Goal: Information Seeking & Learning: Find specific fact

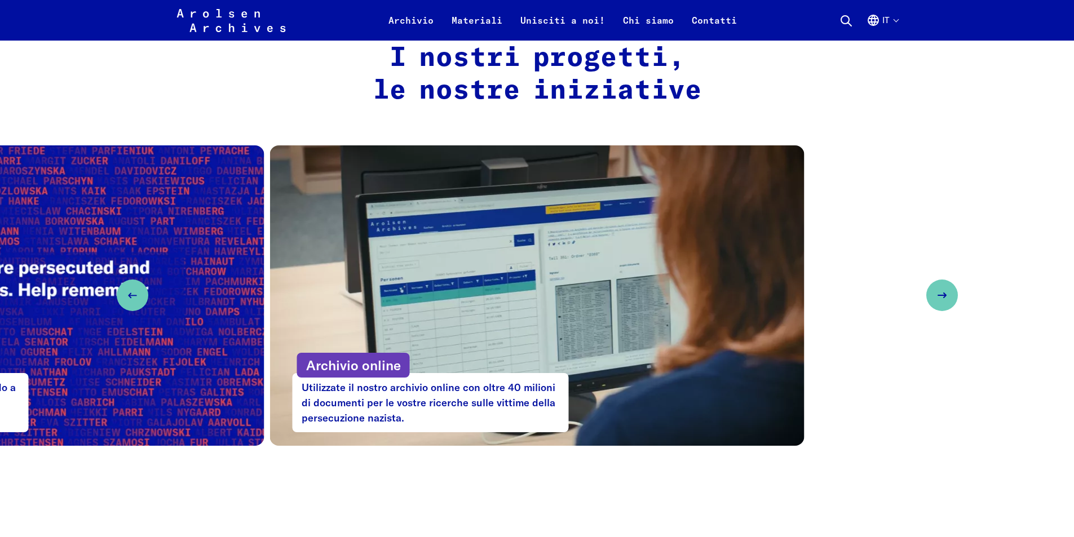
scroll to position [478, 0]
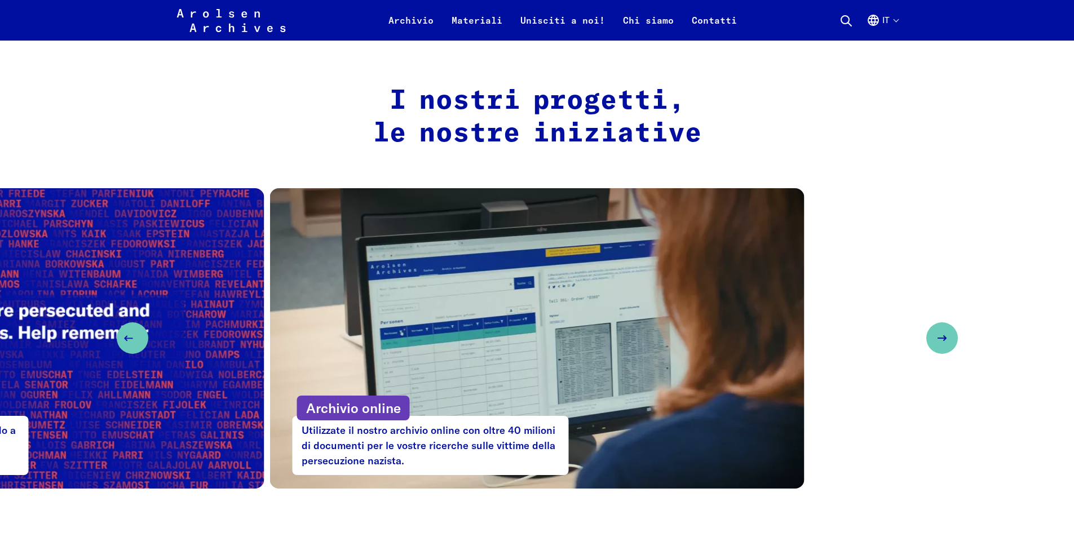
click at [127, 336] on icon "Previous slide" at bounding box center [129, 339] width 14 height 14
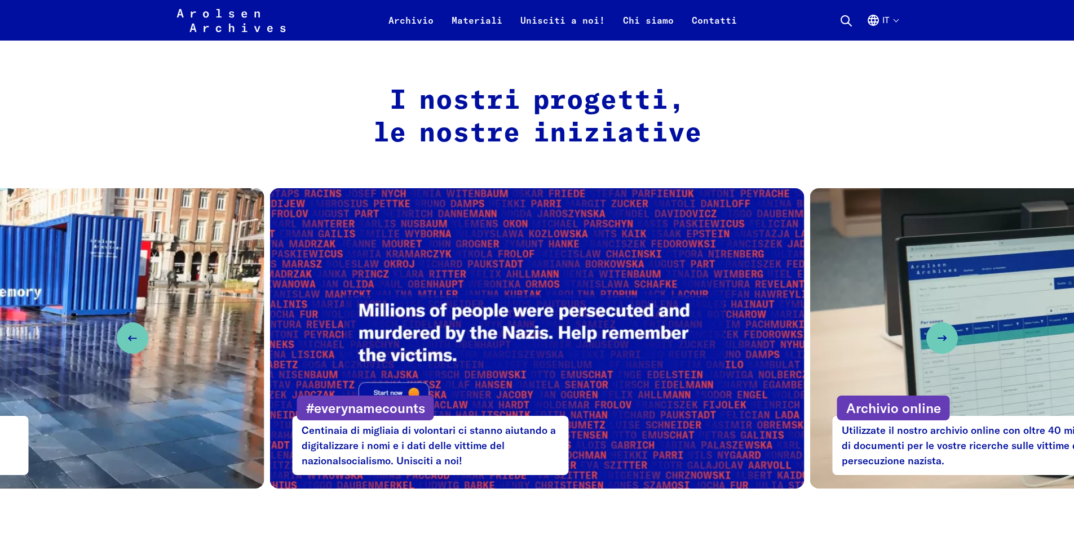
click at [402, 373] on video "3 / 3" at bounding box center [537, 338] width 535 height 301
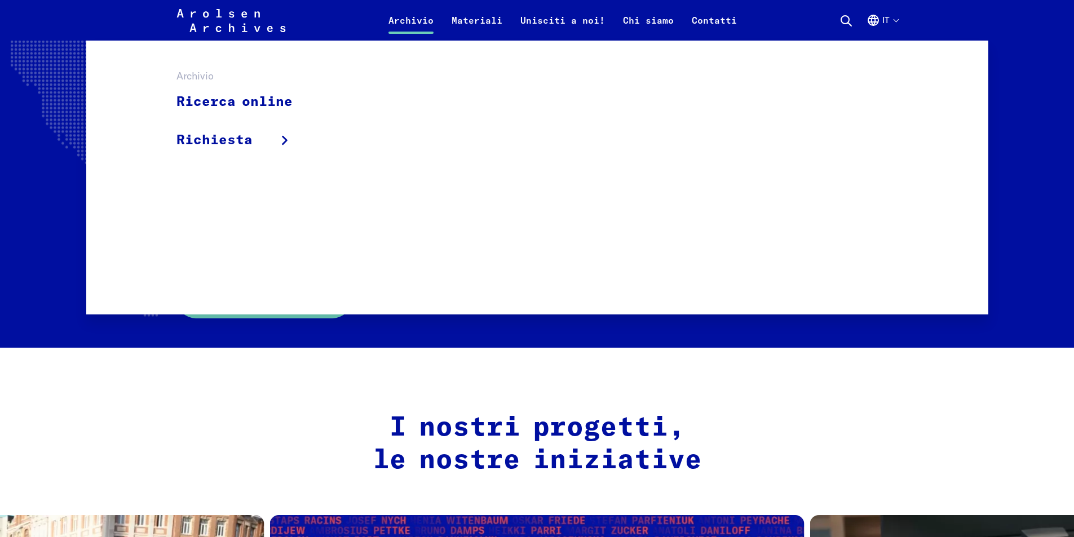
scroll to position [139, 0]
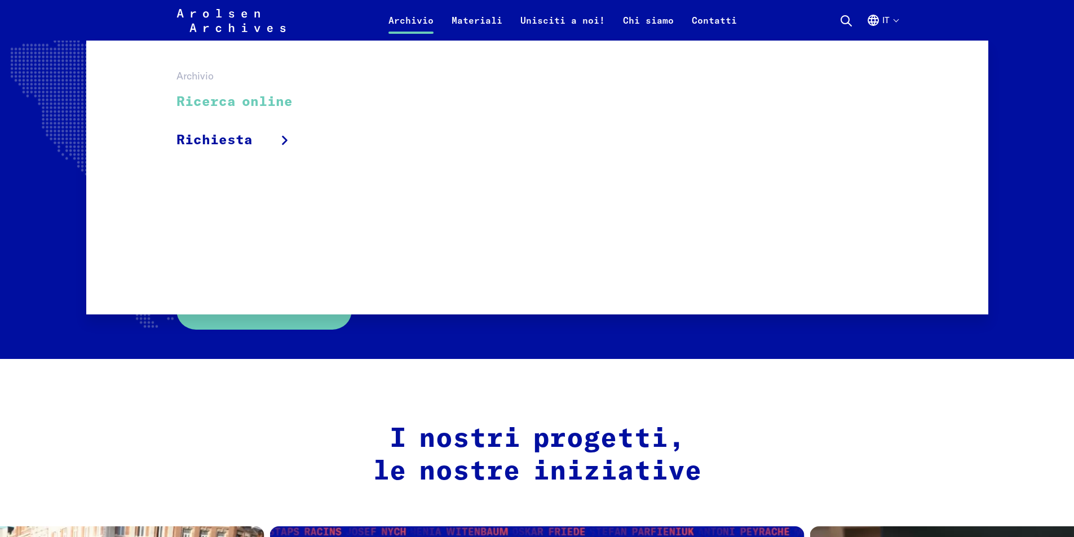
click at [251, 99] on link "Ricerca online" at bounding box center [242, 102] width 131 height 38
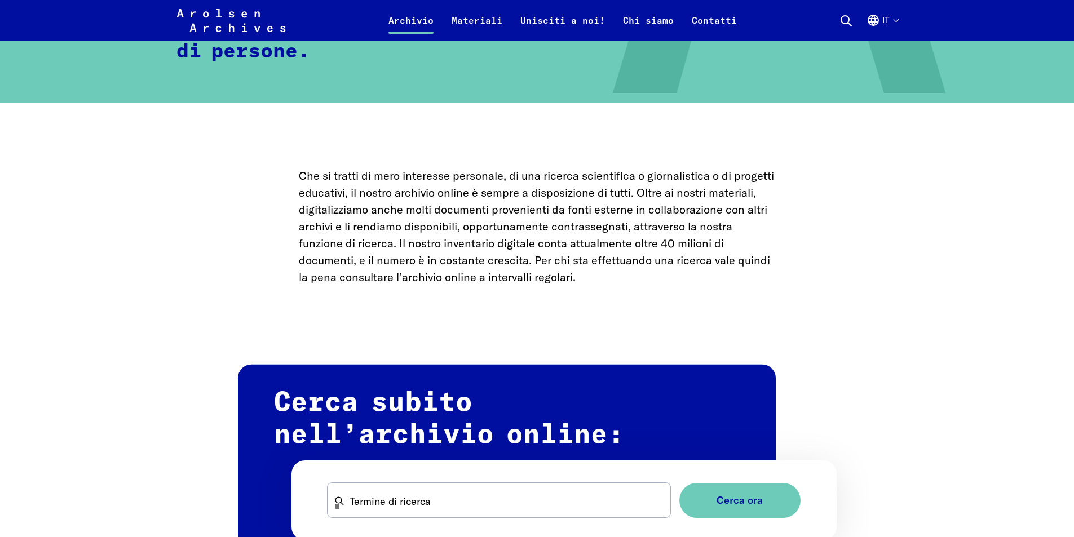
scroll to position [508, 0]
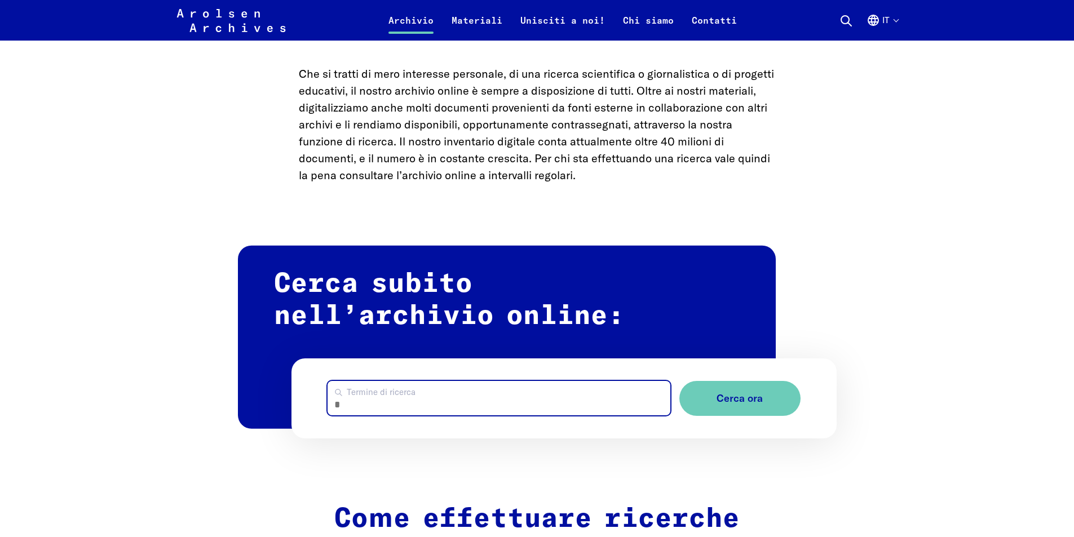
click at [518, 390] on input "Termine di ricerca" at bounding box center [499, 398] width 343 height 34
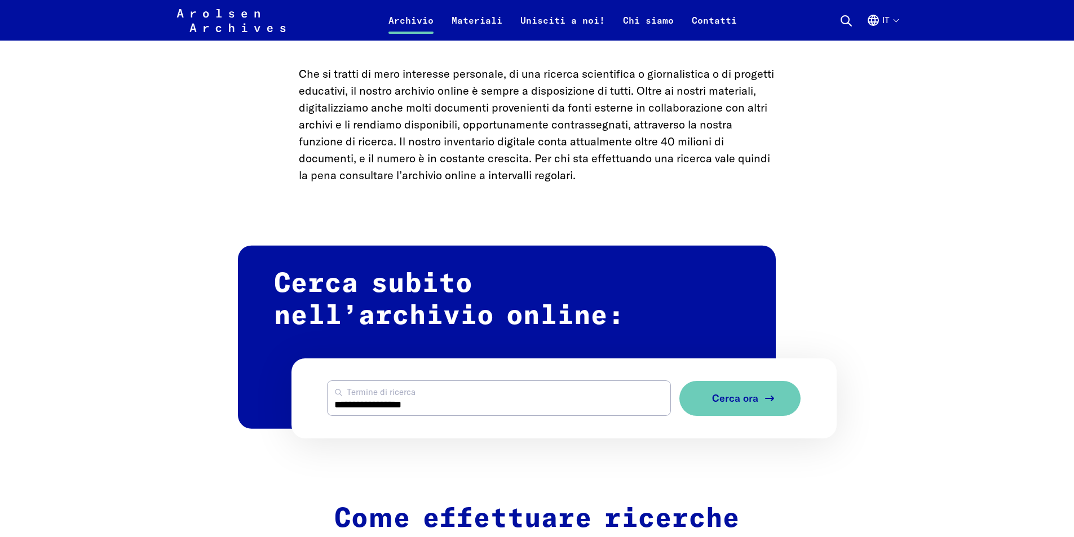
click at [753, 393] on span "Cerca ora" at bounding box center [735, 399] width 46 height 12
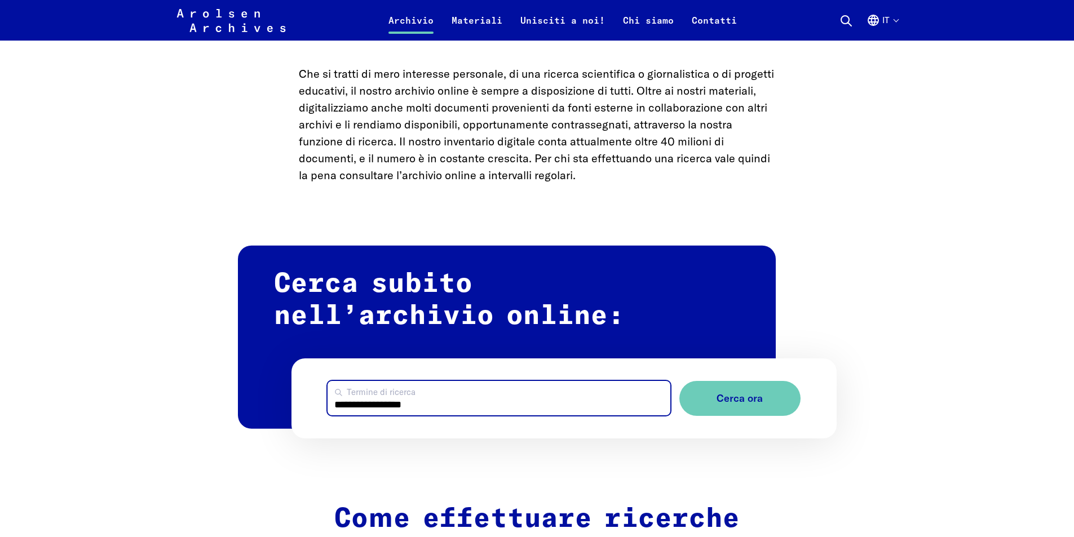
drag, startPoint x: 436, startPoint y: 401, endPoint x: 337, endPoint y: 399, distance: 99.3
click at [341, 400] on input "**********" at bounding box center [499, 398] width 343 height 34
type input "*"
type input "********"
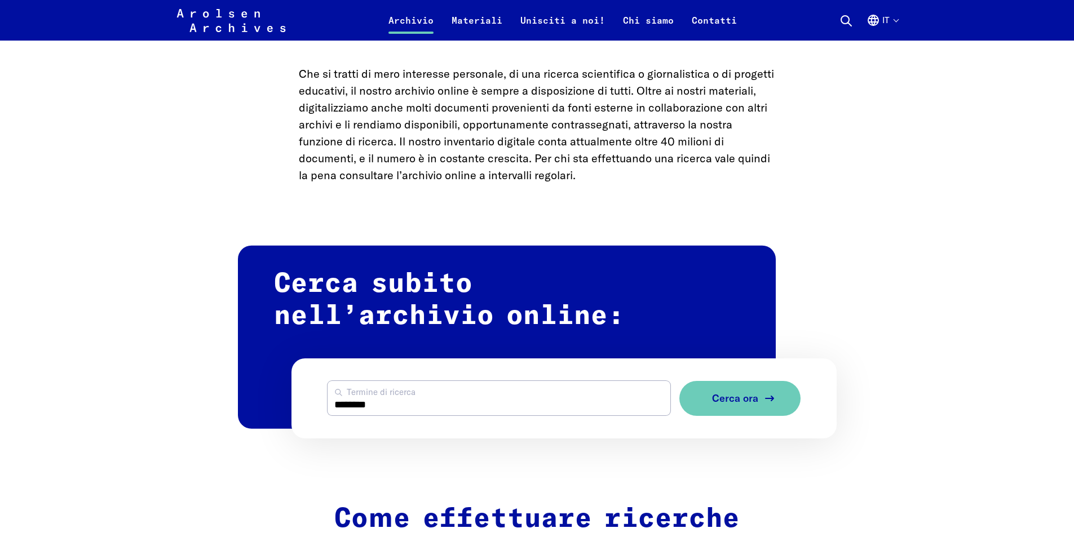
click at [740, 382] on button "Cerca ora" at bounding box center [740, 399] width 121 height 36
